Goal: Information Seeking & Learning: Learn about a topic

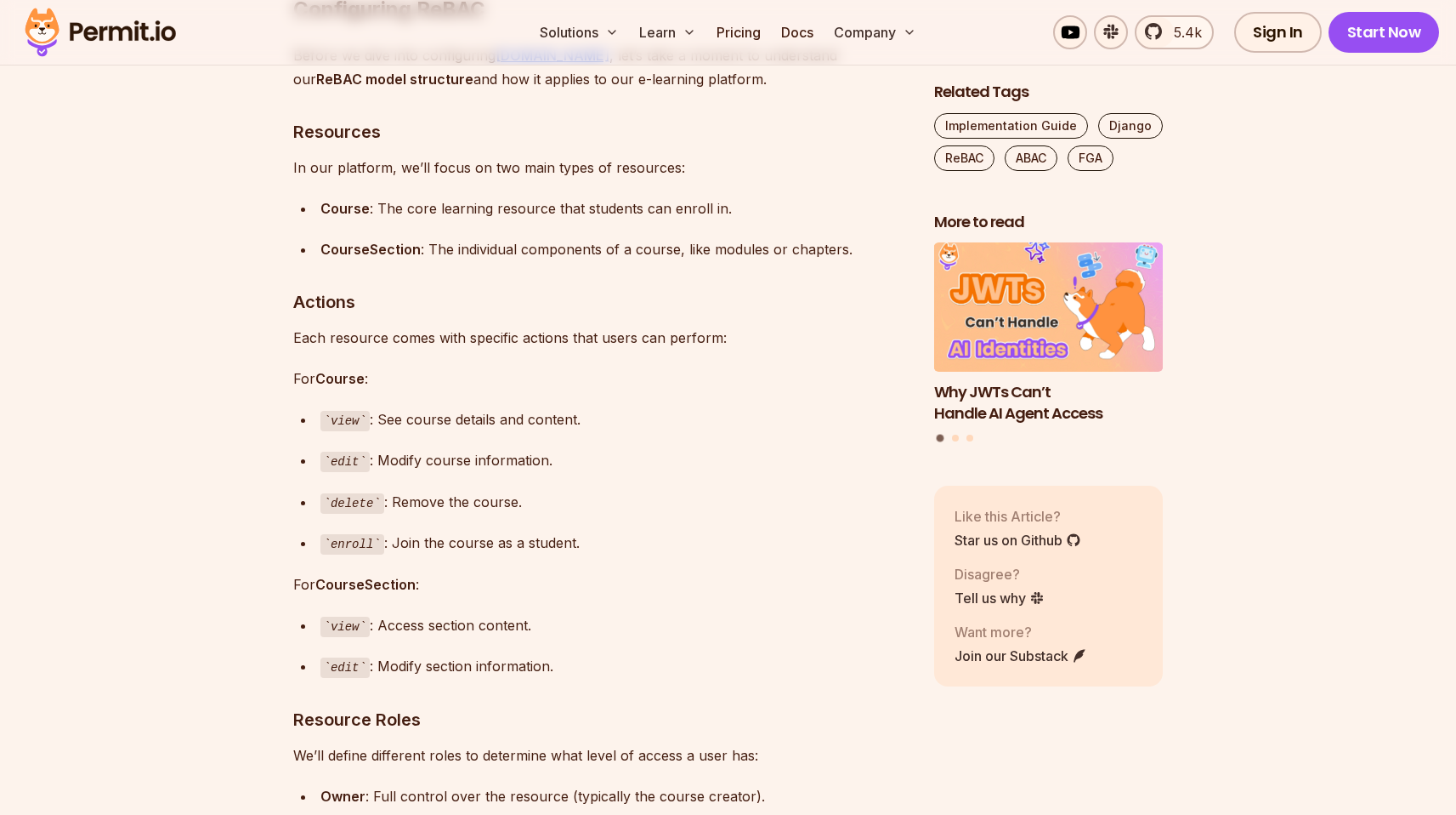
scroll to position [3867, 0]
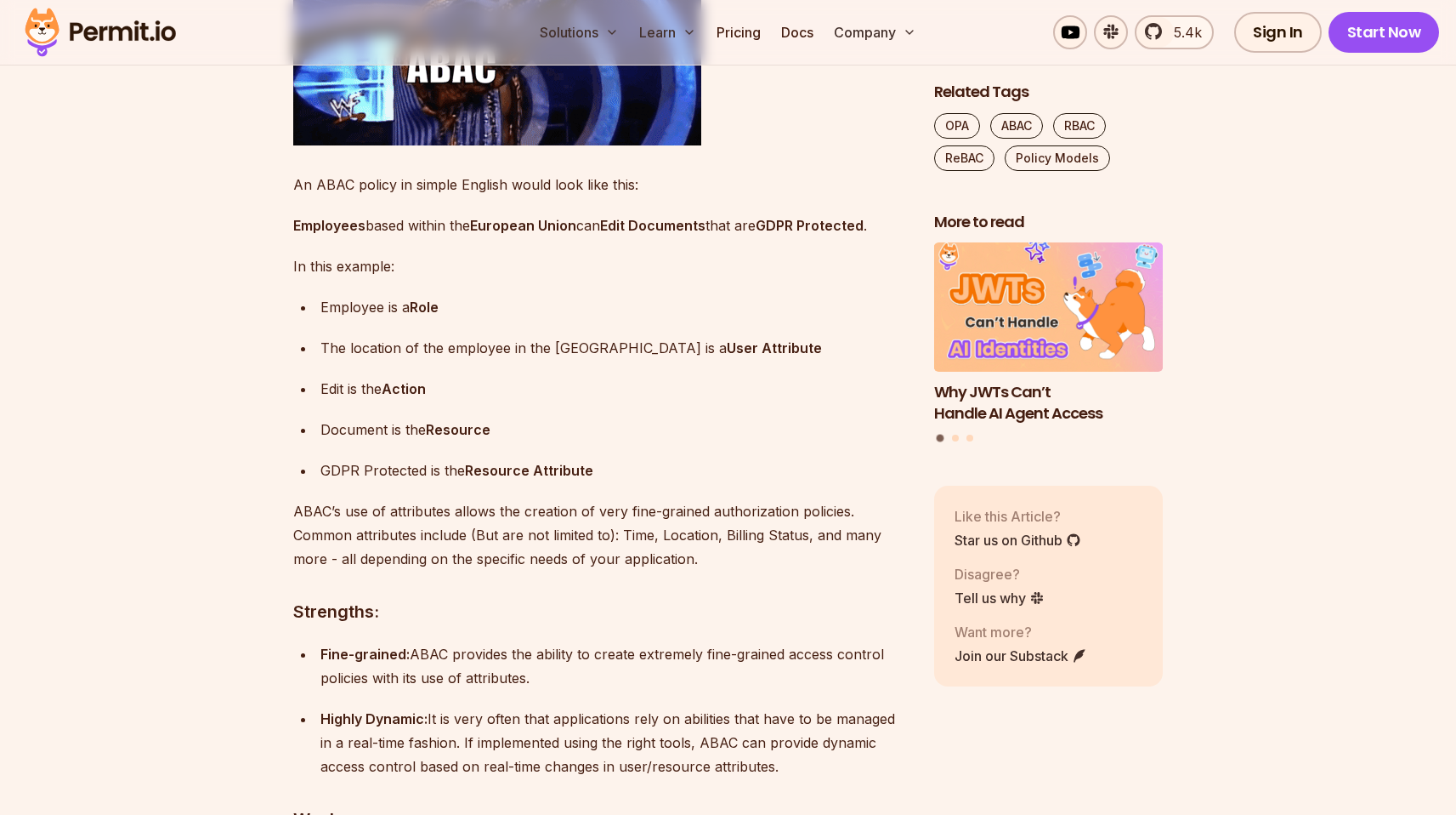
scroll to position [4376, 0]
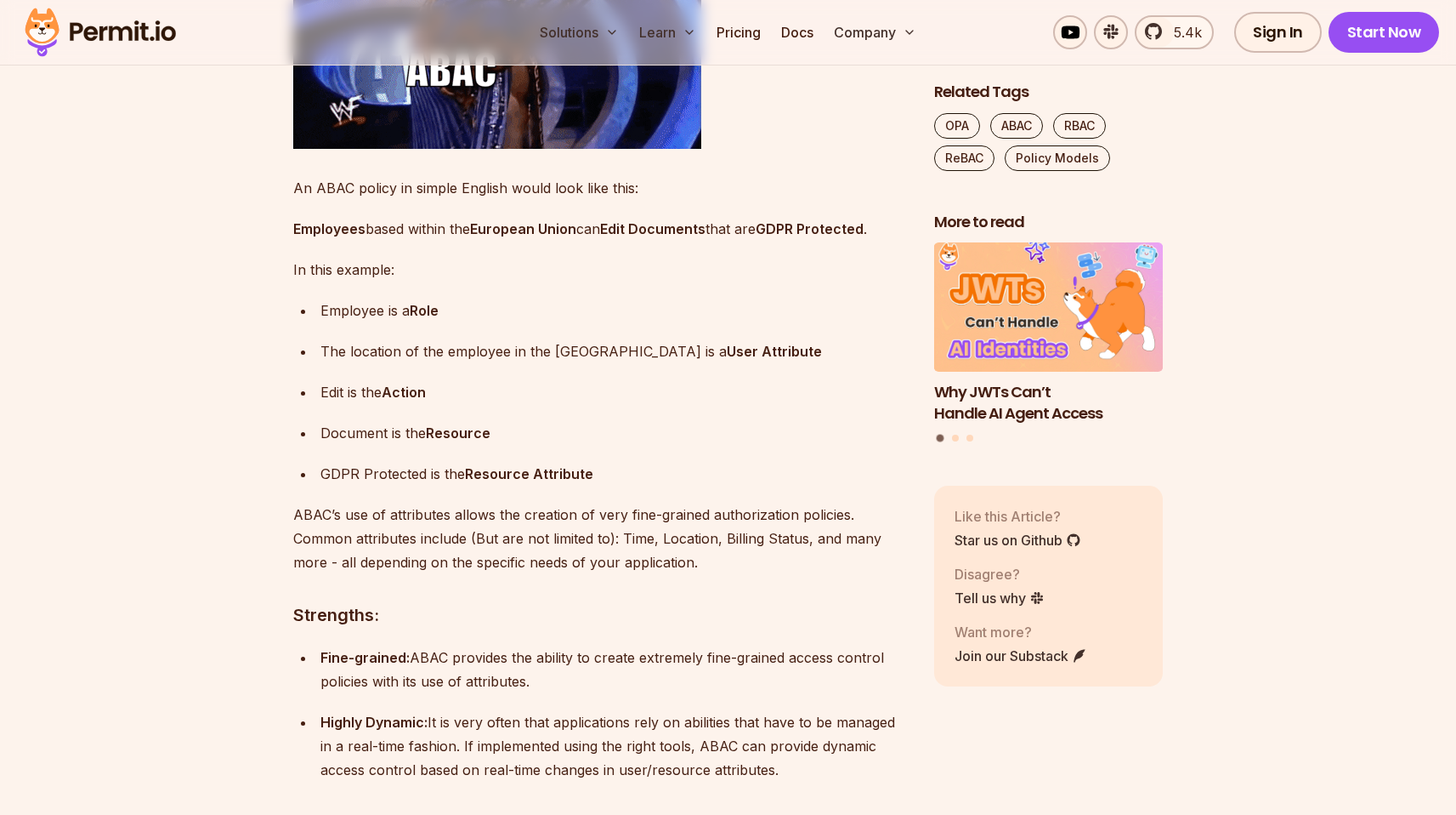
click at [602, 363] on p "The location of the employee in the [GEOGRAPHIC_DATA] is a User Attribute" at bounding box center [613, 351] width 586 height 24
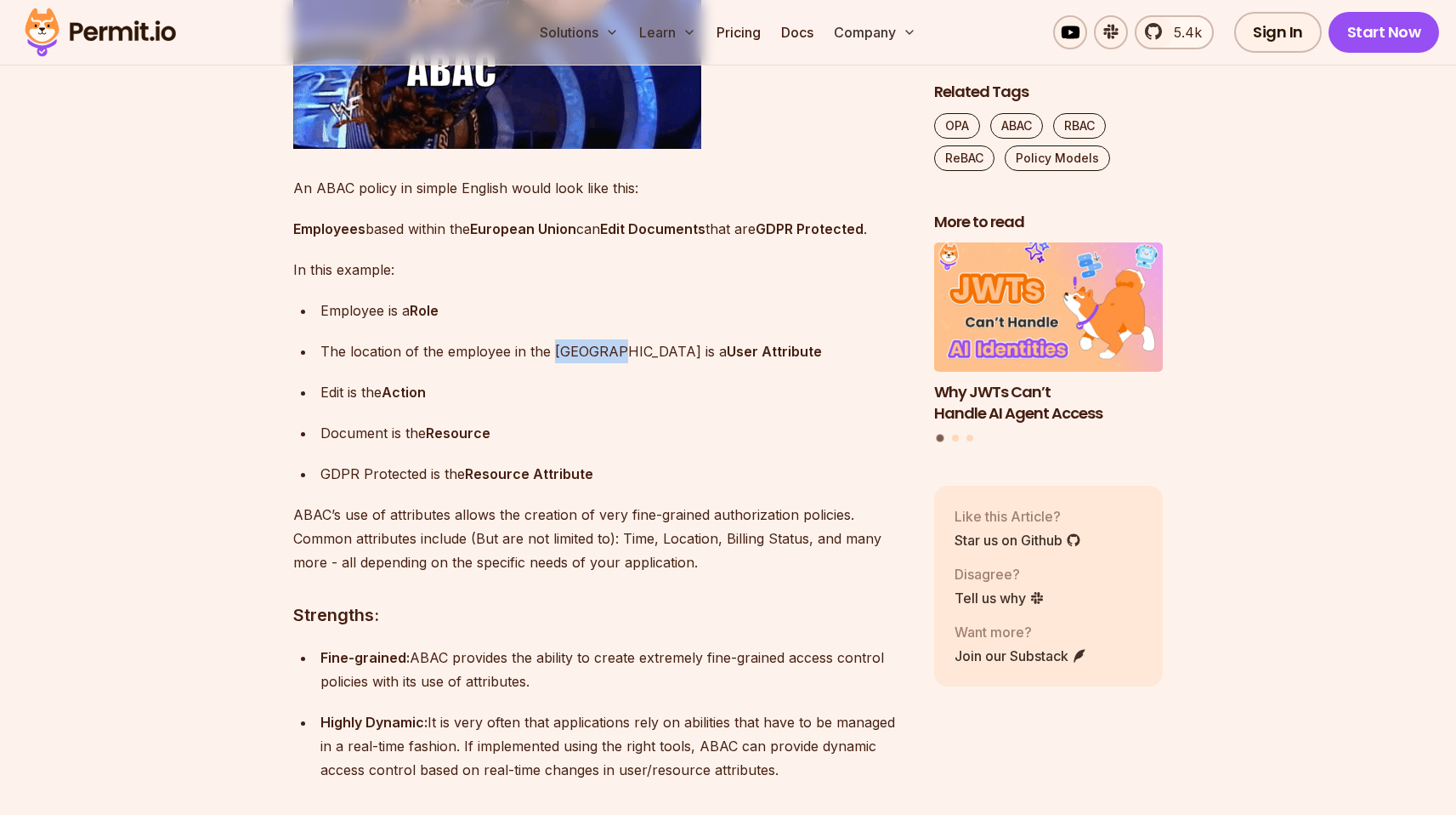
click at [602, 363] on p "The location of the employee in the [GEOGRAPHIC_DATA] is a User Attribute" at bounding box center [613, 351] width 586 height 24
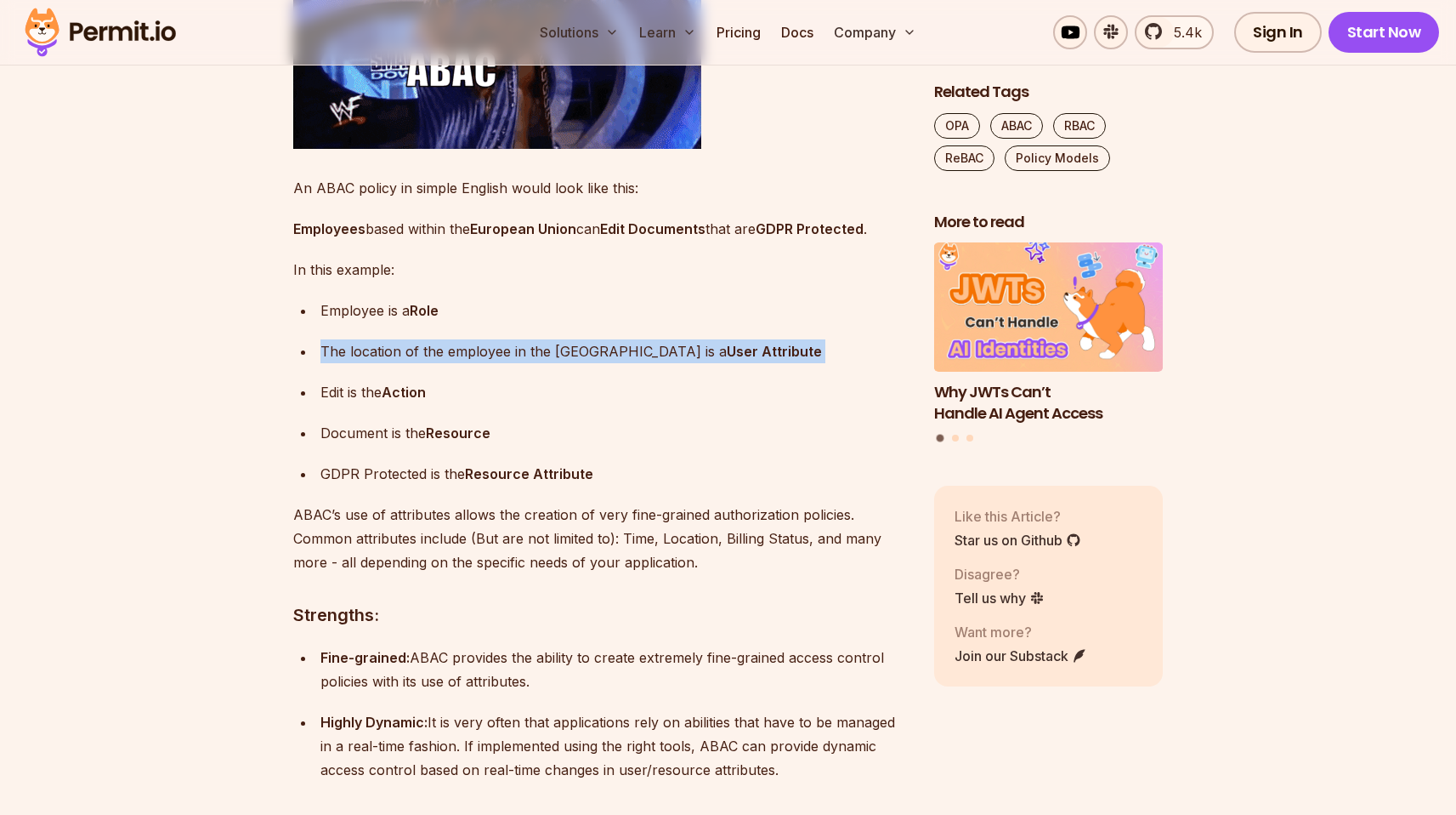
click at [602, 363] on p "The location of the employee in the [GEOGRAPHIC_DATA] is a User Attribute" at bounding box center [613, 351] width 586 height 24
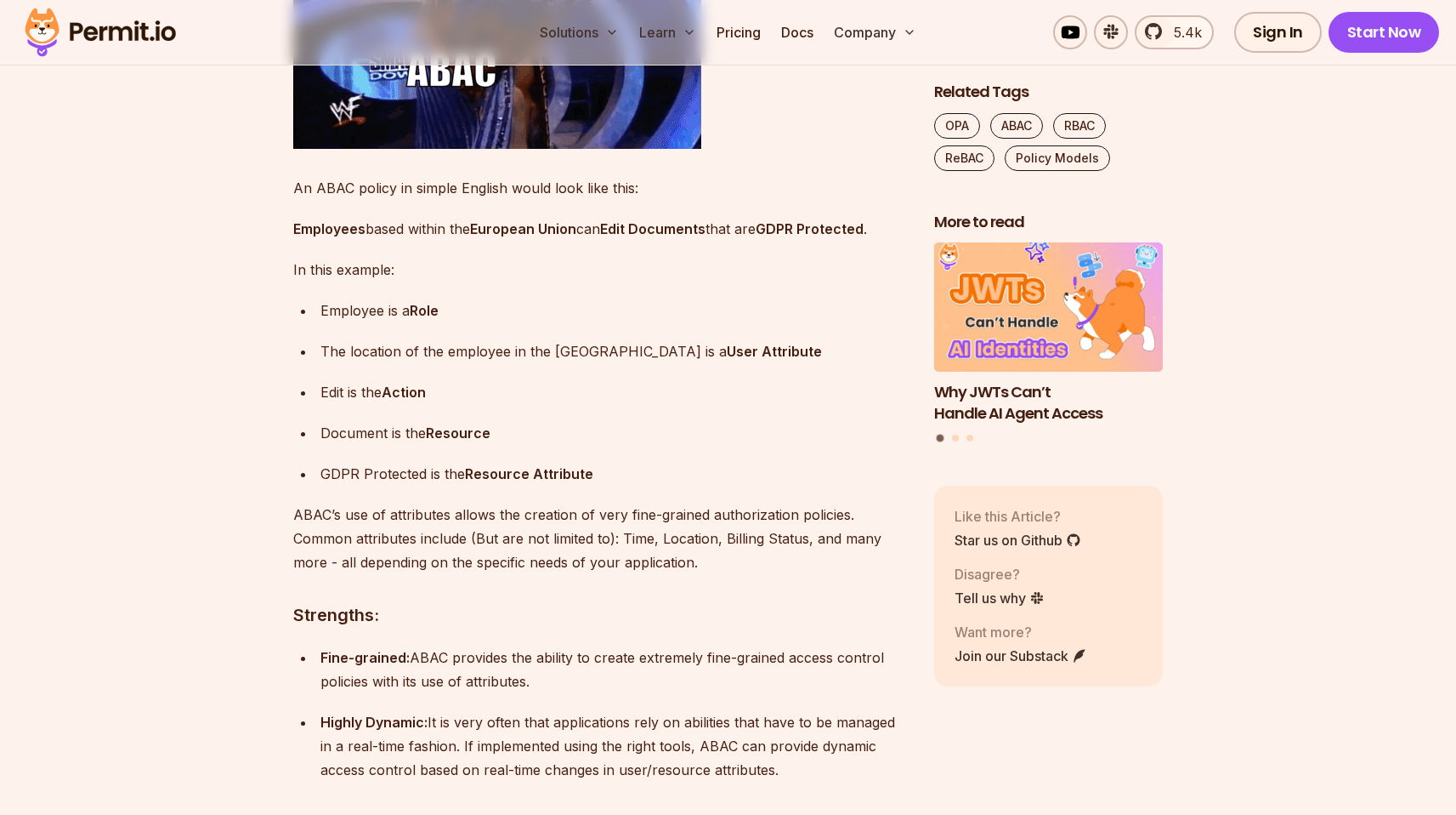
drag, startPoint x: 536, startPoint y: 460, endPoint x: 527, endPoint y: 455, distance: 10.3
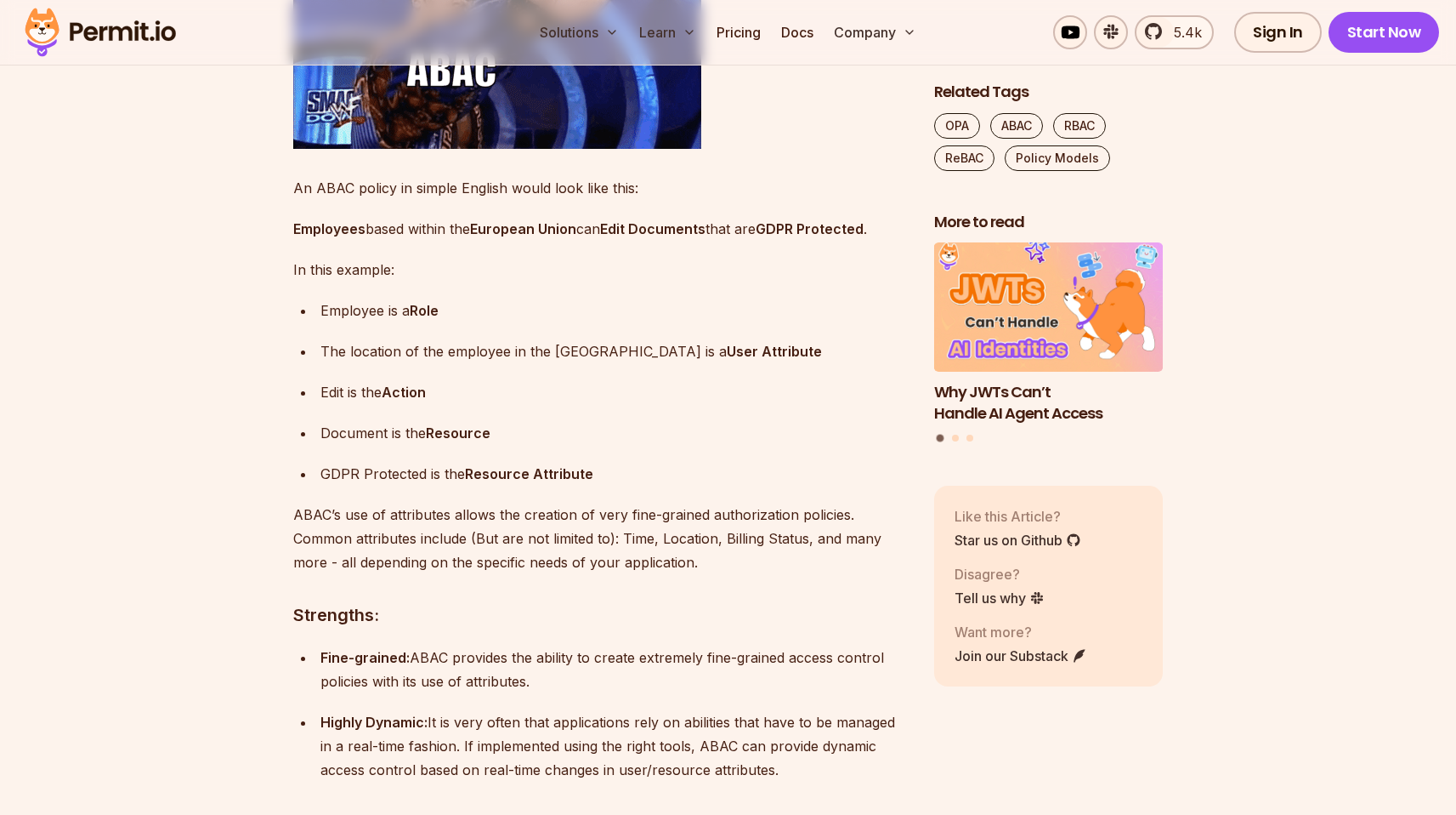
click at [536, 404] on p "Edit is the Action" at bounding box center [613, 392] width 586 height 24
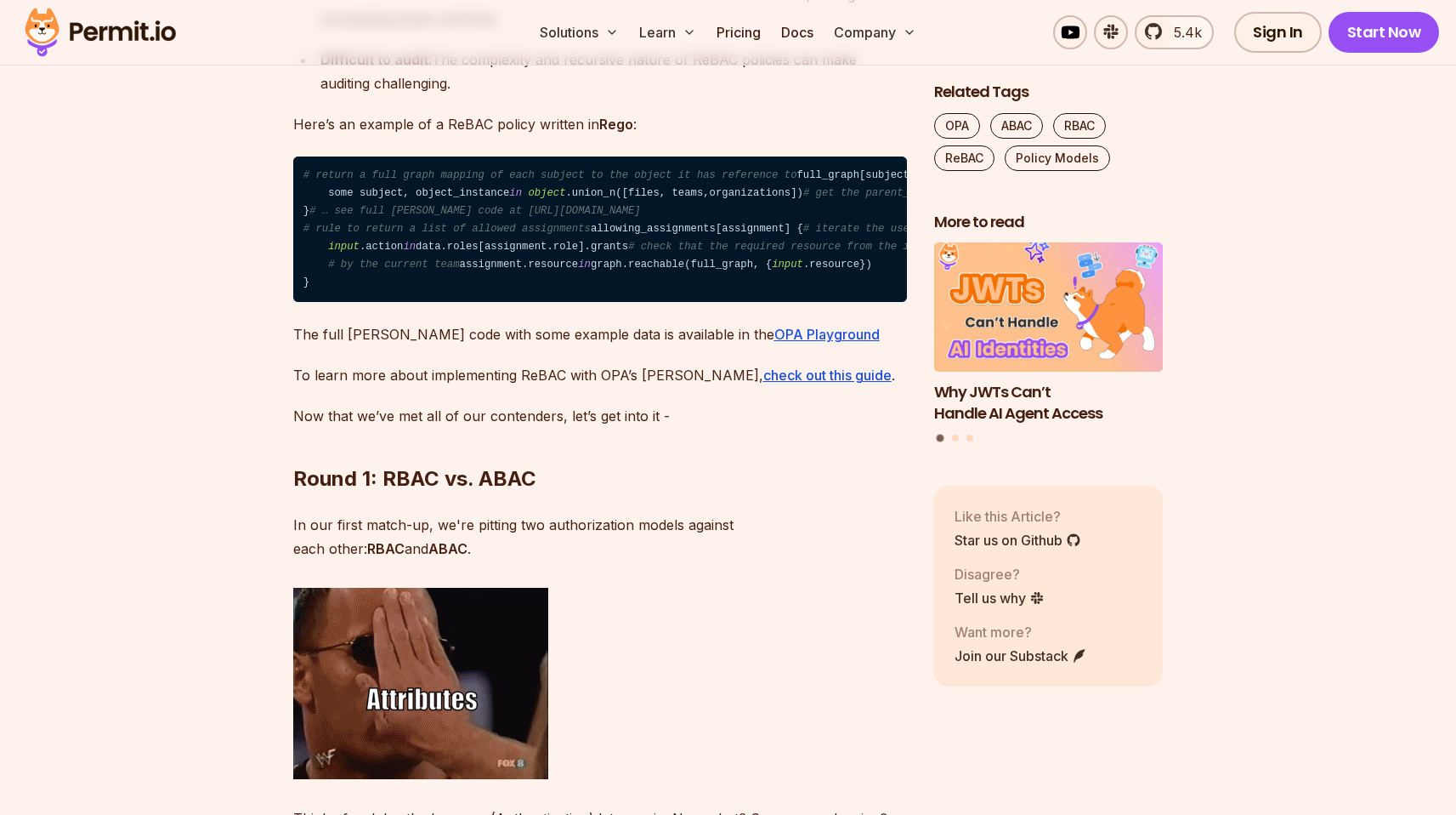
scroll to position [6935, 0]
